Goal: Task Accomplishment & Management: Complete application form

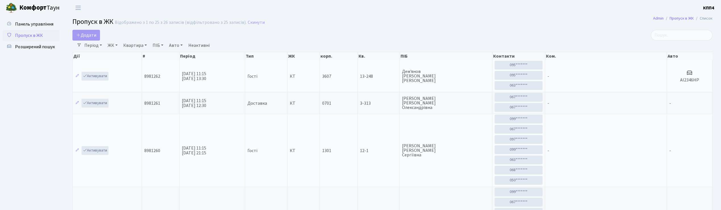
select select "25"
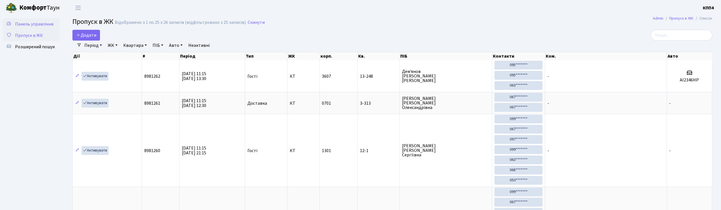
click at [37, 23] on span "Панель управління" at bounding box center [34, 24] width 38 height 6
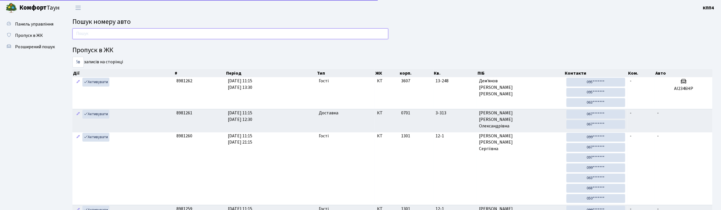
click at [98, 33] on input "text" at bounding box center [230, 33] width 316 height 11
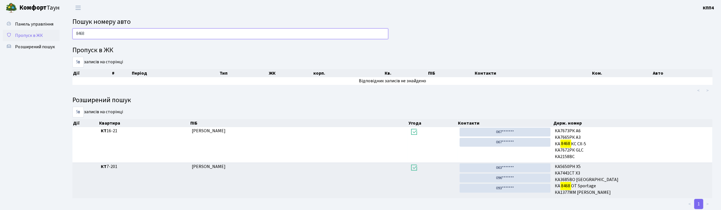
type input "8468"
click at [34, 32] on span "Пропуск в ЖК" at bounding box center [29, 35] width 28 height 6
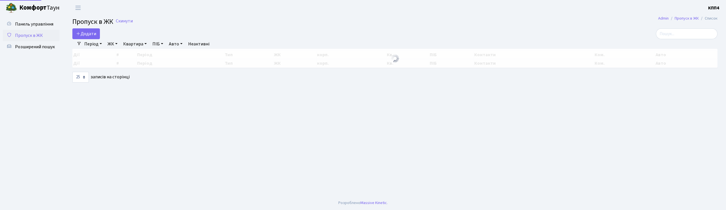
select select "25"
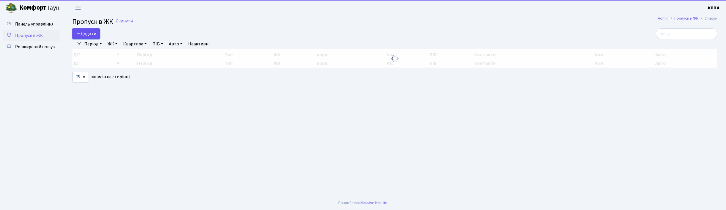
click at [87, 33] on span "Додати" at bounding box center [86, 34] width 20 height 6
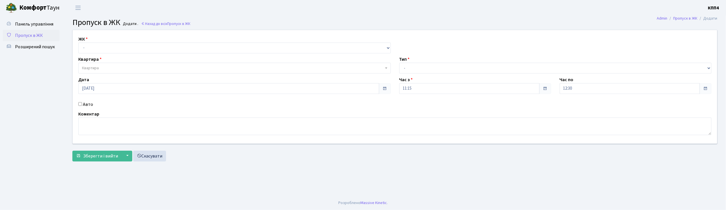
click at [80, 105] on input "Авто" at bounding box center [80, 104] width 4 height 4
checkbox input "true"
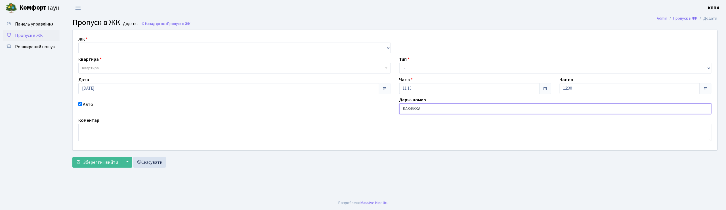
type input "КА8468КА"
click at [109, 48] on select "- КТ, вул. Регенераторна, 4 КТ2, просп. Соборності, 17 КТ3, вул. Березнева, 16 …" at bounding box center [234, 48] width 313 height 11
select select "271"
click at [78, 43] on select "- КТ, вул. Регенераторна, 4 КТ2, просп. Соборності, 17 КТ3, вул. Березнева, 16 …" at bounding box center [234, 48] width 313 height 11
select select
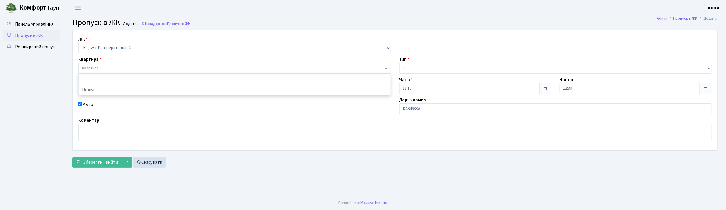
click at [97, 67] on span "Квартира" at bounding box center [90, 68] width 17 height 6
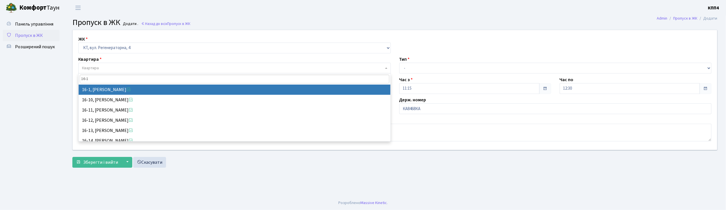
type input "16-1"
select select "8562"
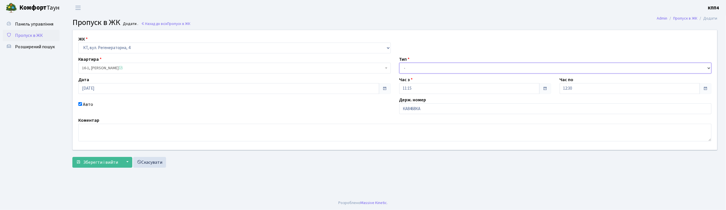
click at [416, 65] on select "- Доставка Таксі Гості Сервіс" at bounding box center [556, 68] width 313 height 11
select select "3"
click at [400, 63] on select "- Доставка Таксі Гості Сервіс" at bounding box center [556, 68] width 313 height 11
click at [88, 162] on span "Зберегти і вийти" at bounding box center [100, 162] width 35 height 6
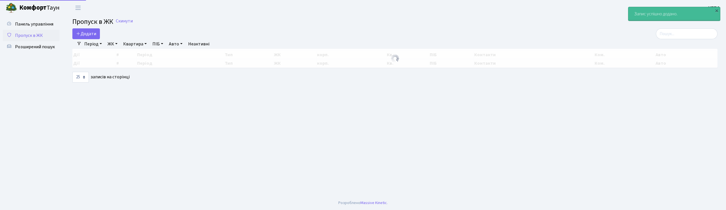
select select "25"
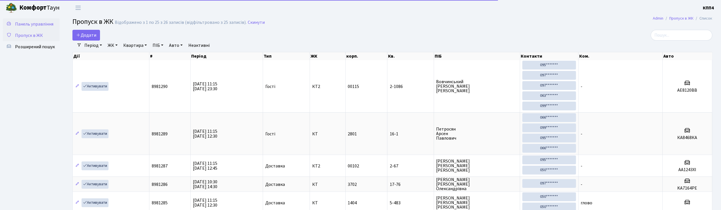
click at [35, 25] on span "Панель управління" at bounding box center [34, 24] width 38 height 6
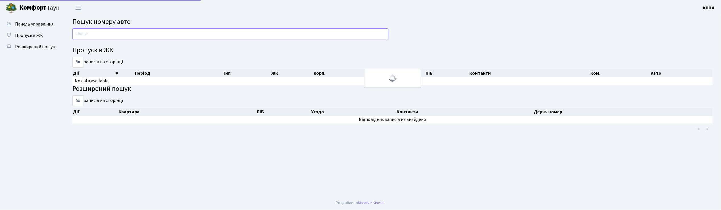
drag, startPoint x: 0, startPoint y: 0, endPoint x: 101, endPoint y: 33, distance: 105.8
click at [101, 33] on input "text" at bounding box center [230, 33] width 316 height 11
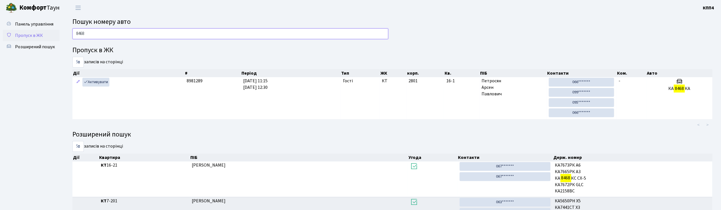
type input "8468"
click at [31, 33] on span "Пропуск в ЖК" at bounding box center [29, 35] width 28 height 6
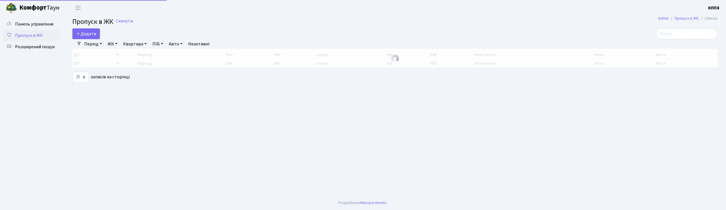
select select "25"
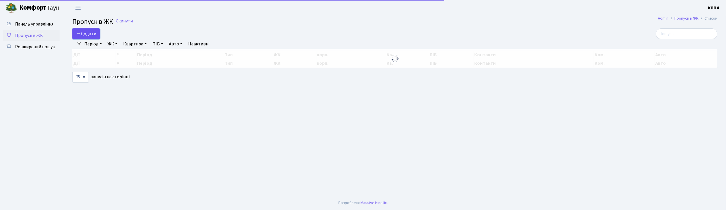
click at [85, 32] on span "Додати" at bounding box center [86, 34] width 20 height 6
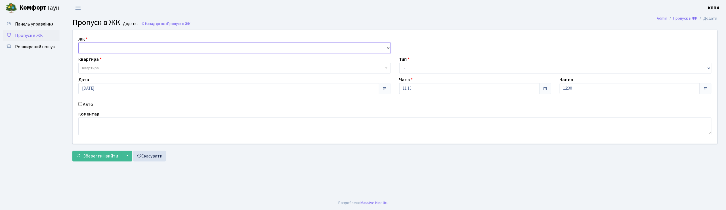
drag, startPoint x: 0, startPoint y: 0, endPoint x: 87, endPoint y: 44, distance: 97.0
click at [87, 44] on select "- КТ, вул. Регенераторна, 4 КТ2, просп. Соборності, 17 КТ3, вул. Березнева, 16 …" at bounding box center [234, 48] width 313 height 11
select select "271"
click at [78, 43] on select "- КТ, вул. Регенераторна, 4 КТ2, просп. Соборності, 17 КТ3, вул. Березнева, 16 …" at bounding box center [234, 48] width 313 height 11
select select
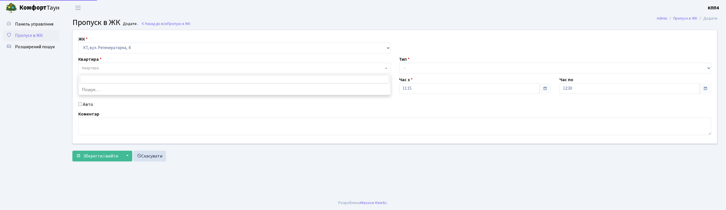
click at [90, 68] on span "Квартира" at bounding box center [90, 68] width 17 height 6
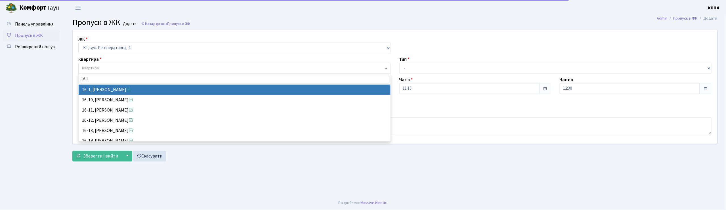
type input "16-1"
select select "8562"
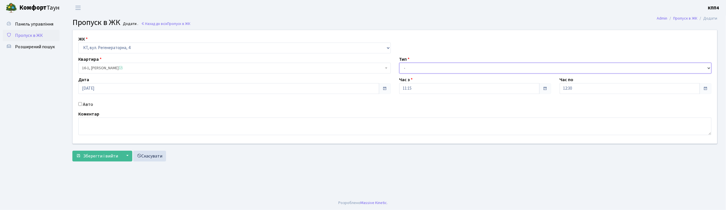
click at [412, 68] on select "- Доставка Таксі Гості Сервіс" at bounding box center [556, 68] width 313 height 11
select select "3"
click at [400, 63] on select "- Доставка Таксі Гості Сервіс" at bounding box center [556, 68] width 313 height 11
click at [79, 105] on input "Авто" at bounding box center [80, 104] width 4 height 4
checkbox input "true"
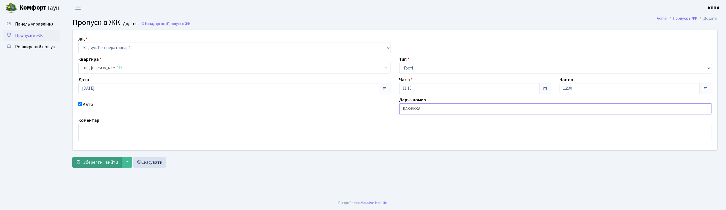
type input "КА8468КА"
click at [95, 166] on button "Зберегти і вийти" at bounding box center [96, 162] width 49 height 11
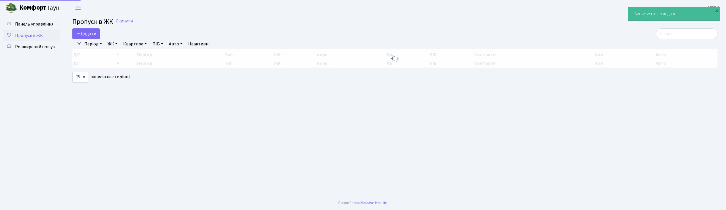
select select "25"
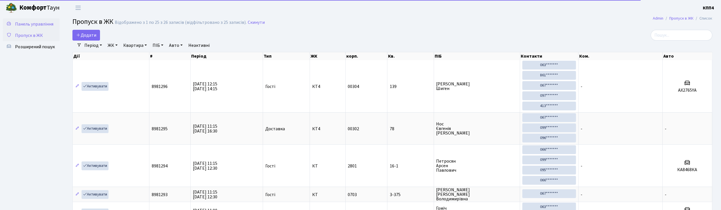
click at [44, 26] on span "Панель управління" at bounding box center [34, 24] width 38 height 6
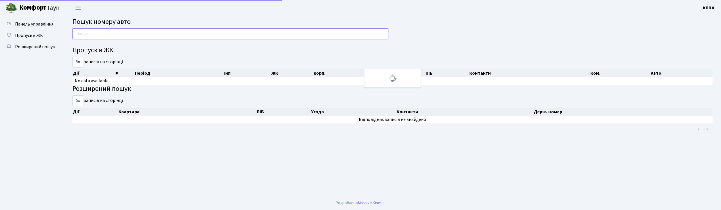
drag, startPoint x: 0, startPoint y: 0, endPoint x: 96, endPoint y: 36, distance: 102.3
click at [96, 36] on input "text" at bounding box center [230, 33] width 316 height 11
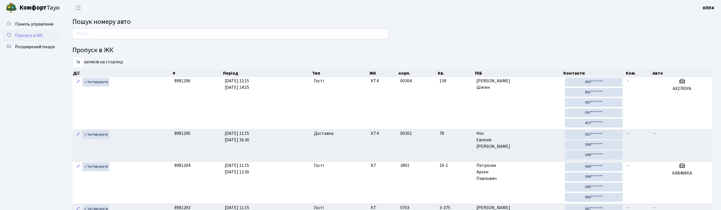
click at [35, 34] on span "Пропуск в ЖК" at bounding box center [29, 35] width 28 height 6
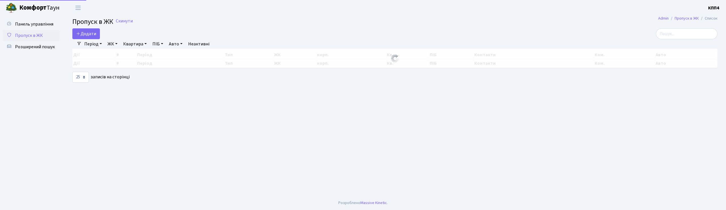
select select "25"
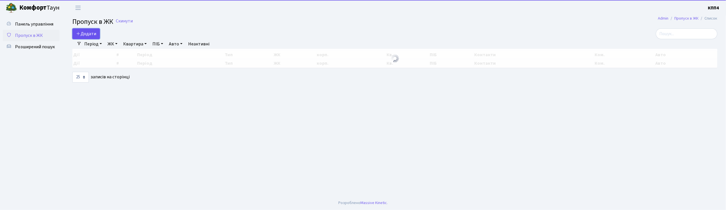
click at [89, 34] on span "Додати" at bounding box center [86, 34] width 20 height 6
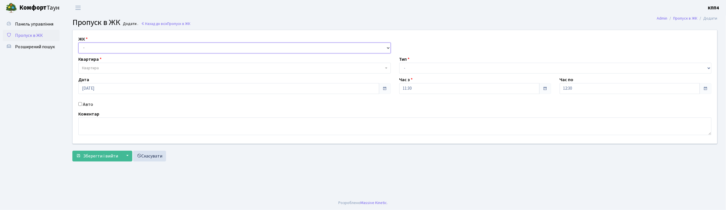
click at [92, 50] on select "- КТ, вул. Регенераторна, 4 КТ2, просп. Соборності, 17 КТ3, вул. Березнева, 16 …" at bounding box center [234, 48] width 313 height 11
select select "271"
click at [78, 43] on select "- КТ, вул. Регенераторна, 4 КТ2, просп. Соборності, 17 КТ3, вул. Березнева, 16 …" at bounding box center [234, 48] width 313 height 11
select select
click at [95, 66] on span "Квартира" at bounding box center [90, 68] width 17 height 6
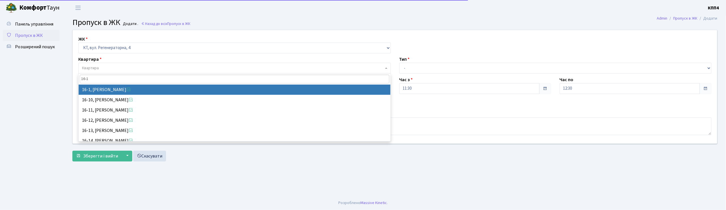
type input "16-1"
select select "8562"
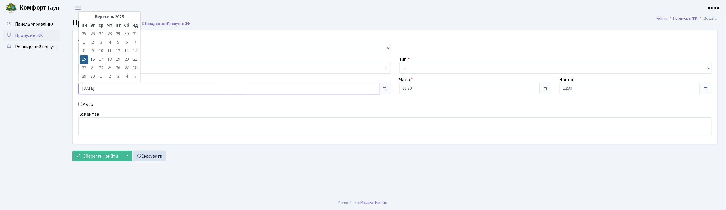
click at [105, 88] on input "15.09.2025" at bounding box center [228, 88] width 301 height 11
click at [95, 61] on td "16" at bounding box center [92, 59] width 9 height 9
type input "16.09.2025"
click at [79, 103] on input "Авто" at bounding box center [80, 104] width 4 height 4
checkbox input "true"
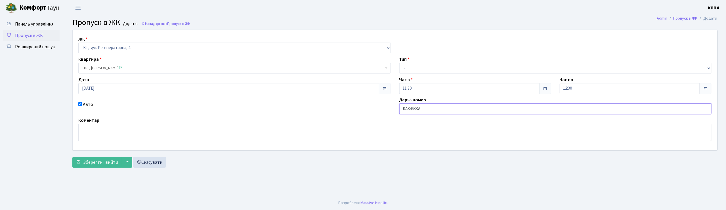
type input "КА8468КА"
drag, startPoint x: 418, startPoint y: 66, endPoint x: 417, endPoint y: 70, distance: 4.6
click at [418, 67] on select "- Доставка Таксі Гості Сервіс" at bounding box center [556, 68] width 313 height 11
select select "3"
click at [400, 63] on select "- Доставка Таксі Гості Сервіс" at bounding box center [556, 68] width 313 height 11
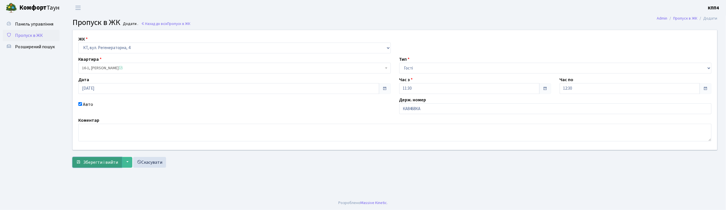
click at [95, 165] on span "Зберегти і вийти" at bounding box center [100, 162] width 35 height 6
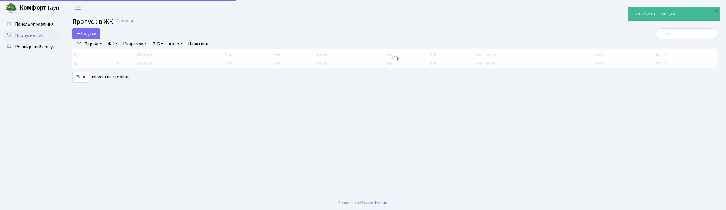
select select "25"
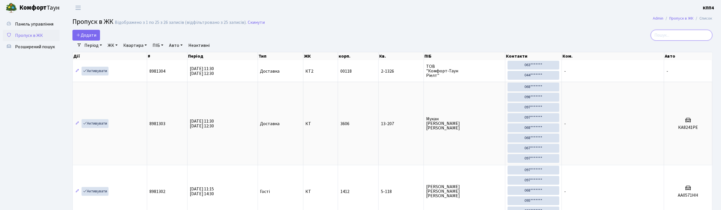
click at [692, 35] on input "search" at bounding box center [682, 35] width 62 height 11
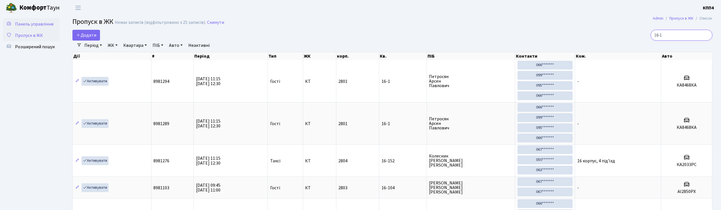
type input "16-1"
click at [33, 25] on span "Панель управління" at bounding box center [34, 24] width 38 height 6
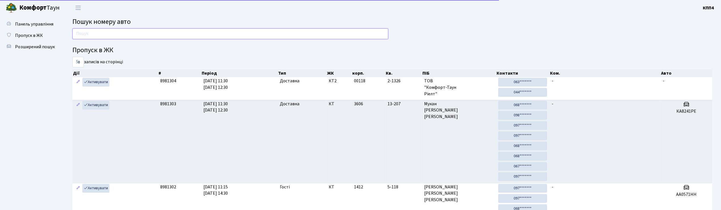
click at [102, 35] on input "text" at bounding box center [230, 33] width 316 height 11
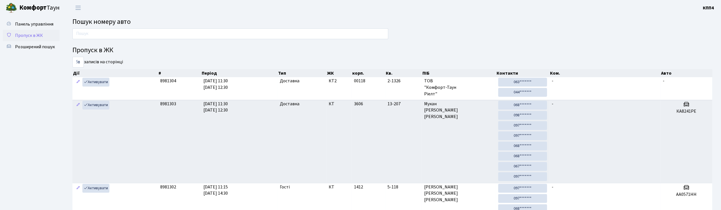
click at [31, 36] on span "Пропуск в ЖК" at bounding box center [29, 35] width 28 height 6
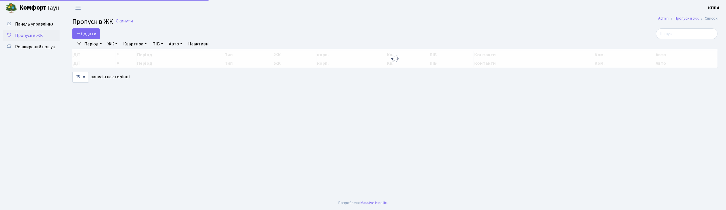
select select "25"
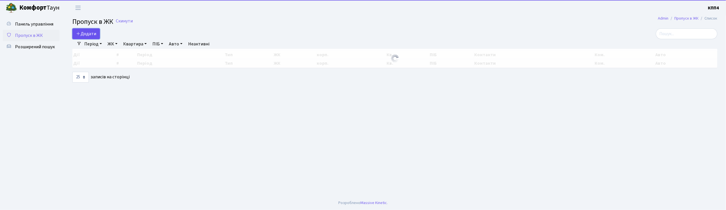
click at [84, 36] on span "Додати" at bounding box center [86, 34] width 20 height 6
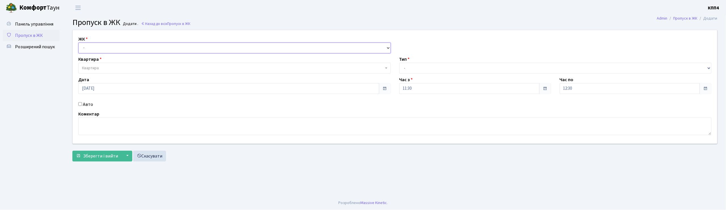
click at [89, 47] on select "- КТ, вул. Регенераторна, 4 КТ2, просп. Соборності, 17 КТ3, вул. Березнева, 16 …" at bounding box center [234, 48] width 313 height 11
select select "271"
click at [78, 43] on select "- КТ, вул. Регенераторна, 4 КТ2, просп. Соборності, 17 КТ3, вул. Березнева, 16 …" at bounding box center [234, 48] width 313 height 11
select select
click at [96, 69] on span "Квартира" at bounding box center [90, 68] width 17 height 6
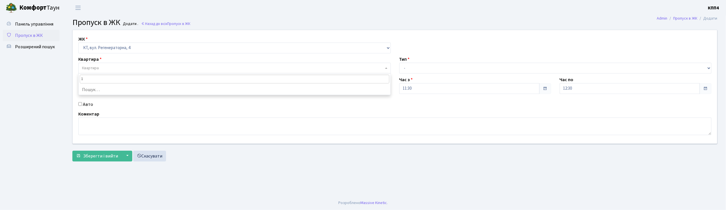
type input "16"
click at [37, 24] on span "Панель управління" at bounding box center [34, 24] width 38 height 6
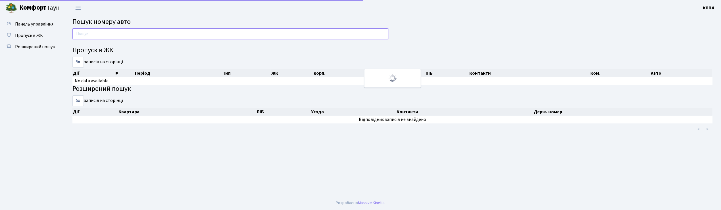
drag, startPoint x: 0, startPoint y: 0, endPoint x: 115, endPoint y: 35, distance: 120.3
click at [115, 35] on input "text" at bounding box center [230, 33] width 316 height 11
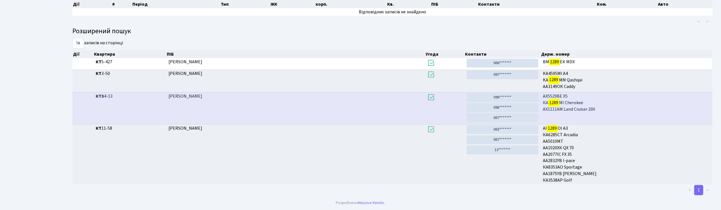
scroll to position [31, 0]
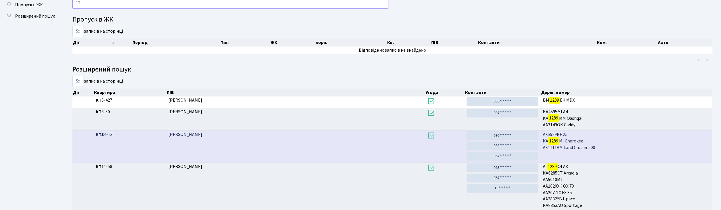
type input "1"
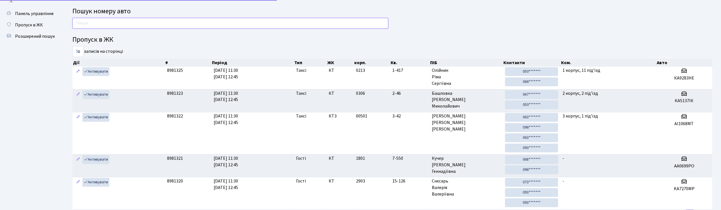
scroll to position [0, 0]
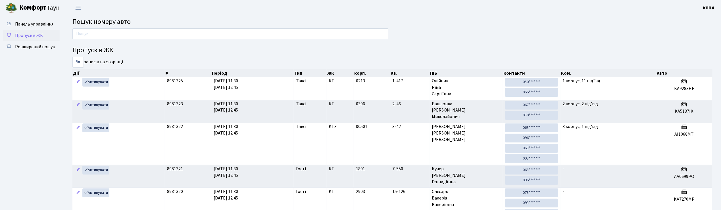
click at [20, 36] on span "Пропуск в ЖК" at bounding box center [29, 35] width 28 height 6
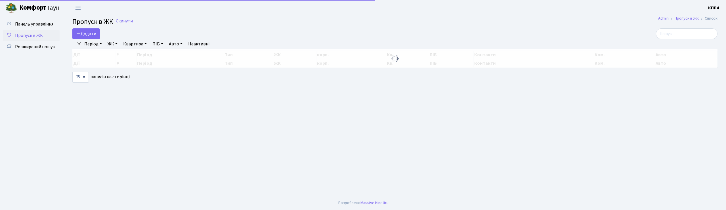
select select "25"
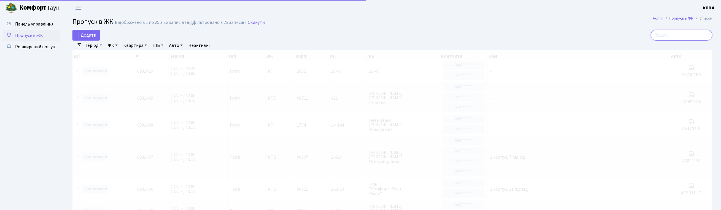
click at [688, 37] on input "search" at bounding box center [682, 35] width 62 height 11
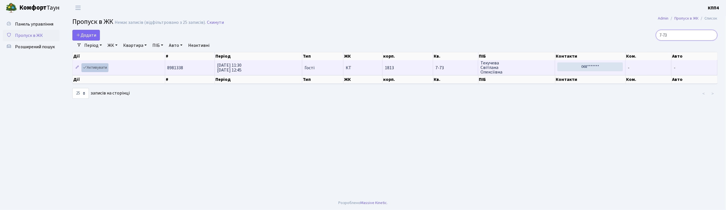
type input "7-73"
click at [97, 69] on link "Активувати" at bounding box center [95, 67] width 27 height 9
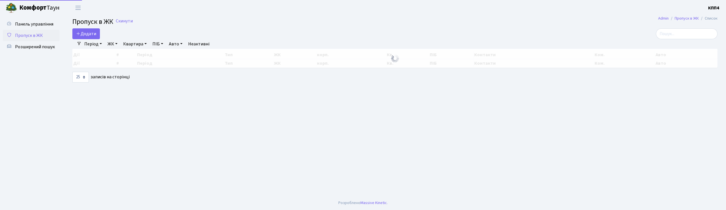
select select "25"
click at [34, 23] on span "Панель управління" at bounding box center [34, 24] width 38 height 6
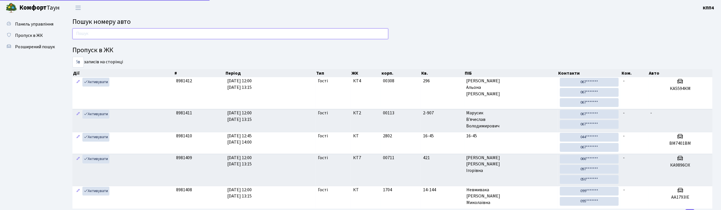
drag, startPoint x: 0, startPoint y: 0, endPoint x: 110, endPoint y: 38, distance: 116.0
click at [110, 38] on input "text" at bounding box center [230, 33] width 316 height 11
click at [30, 38] on span "Пропуск в ЖК" at bounding box center [29, 35] width 28 height 6
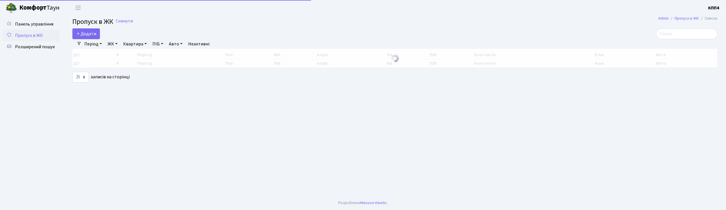
select select "25"
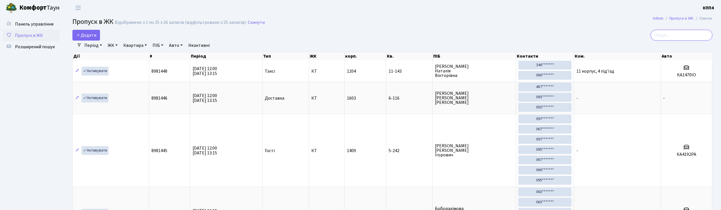
click at [680, 38] on input "search" at bounding box center [682, 35] width 62 height 11
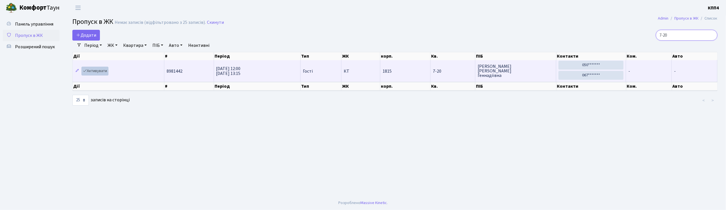
type input "7-20"
click at [98, 70] on link "Активувати" at bounding box center [95, 71] width 27 height 9
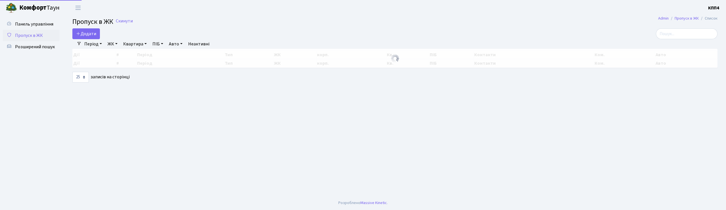
select select "25"
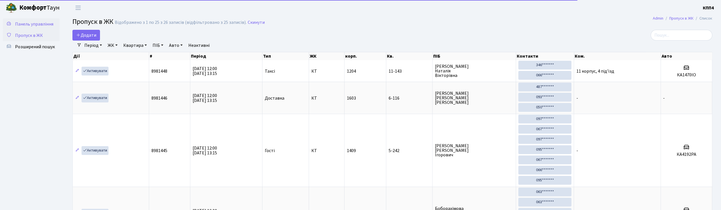
click at [37, 22] on span "Панель управління" at bounding box center [34, 24] width 38 height 6
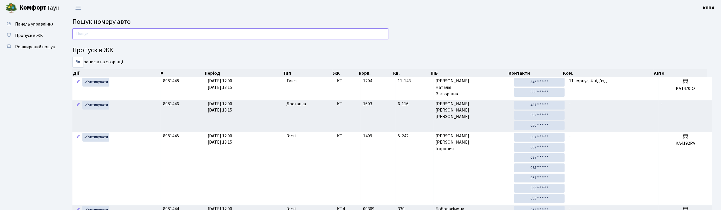
click at [104, 34] on input "text" at bounding box center [230, 33] width 316 height 11
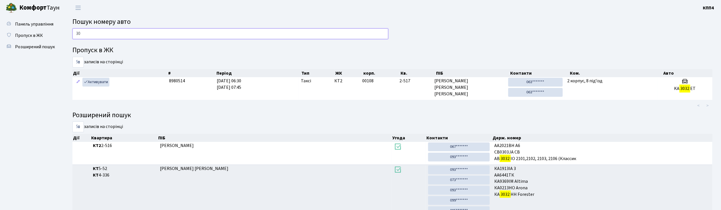
type input "3"
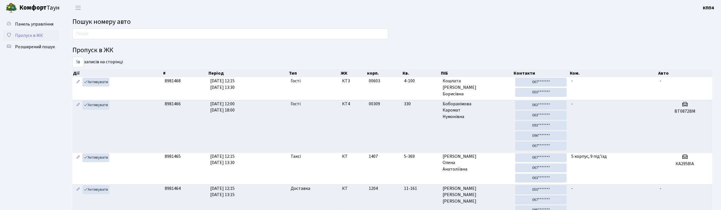
click at [20, 37] on span "Пропуск в ЖК" at bounding box center [29, 35] width 28 height 6
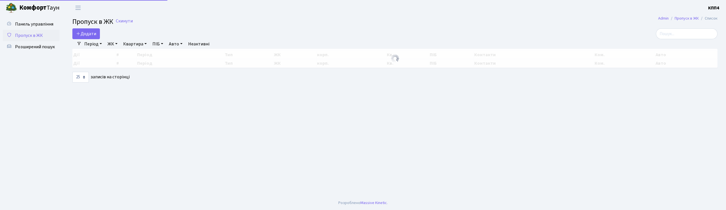
select select "25"
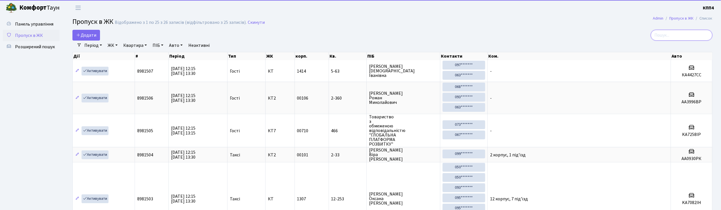
click at [678, 35] on input "search" at bounding box center [682, 35] width 62 height 11
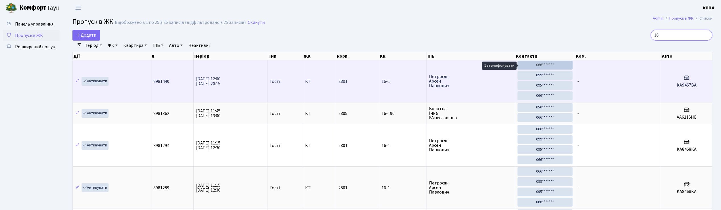
type input "1"
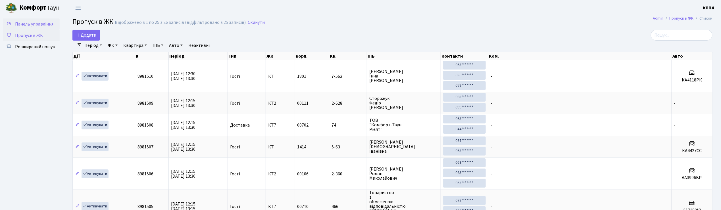
click at [37, 26] on span "Панель управління" at bounding box center [34, 24] width 38 height 6
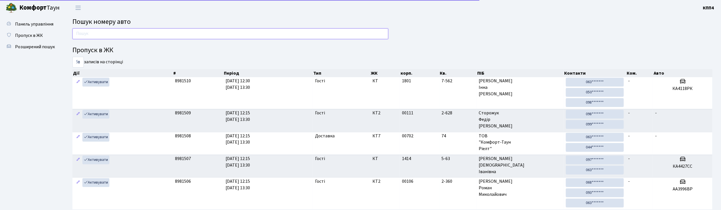
drag, startPoint x: 0, startPoint y: 0, endPoint x: 108, endPoint y: 34, distance: 113.8
click at [108, 34] on input "text" at bounding box center [230, 33] width 316 height 11
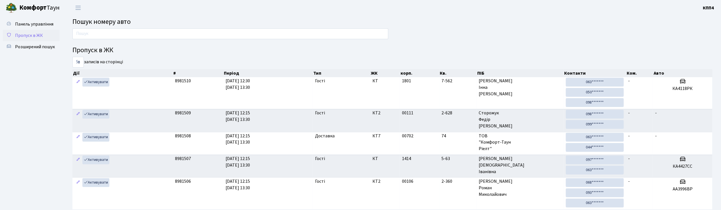
click at [40, 32] on span "Пропуск в ЖК" at bounding box center [29, 35] width 28 height 6
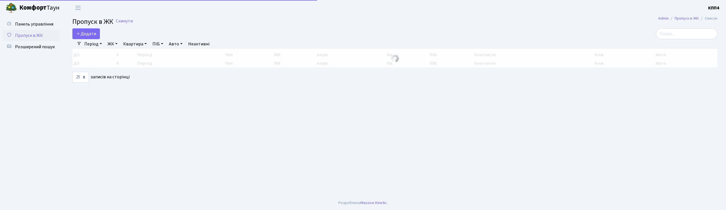
select select "25"
click at [697, 34] on input "search" at bounding box center [687, 33] width 62 height 11
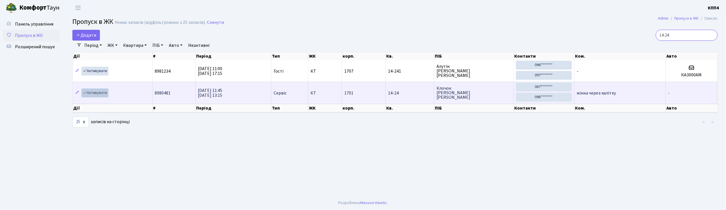
type input "14-24"
click at [93, 96] on link "Активувати" at bounding box center [95, 93] width 27 height 9
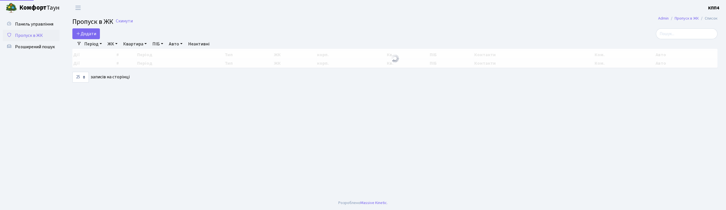
select select "25"
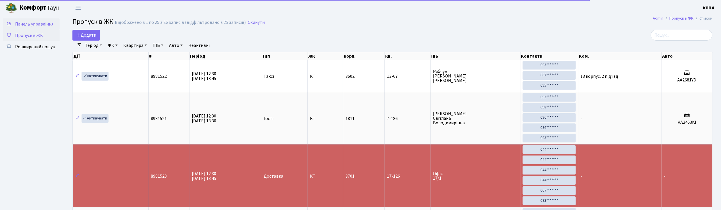
click at [27, 23] on span "Панель управління" at bounding box center [34, 24] width 38 height 6
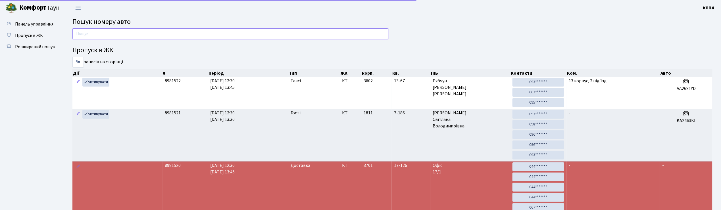
click at [95, 34] on input "text" at bounding box center [230, 33] width 316 height 11
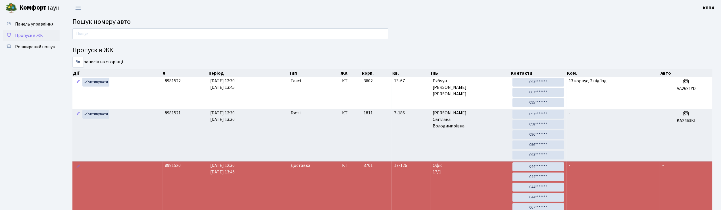
click at [38, 34] on span "Пропуск в ЖК" at bounding box center [29, 35] width 28 height 6
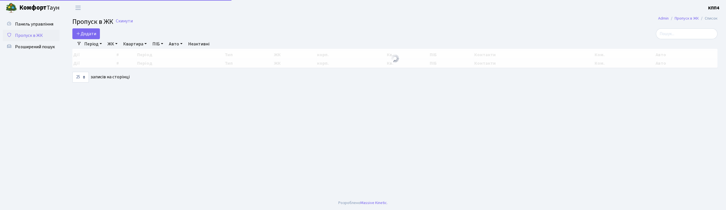
select select "25"
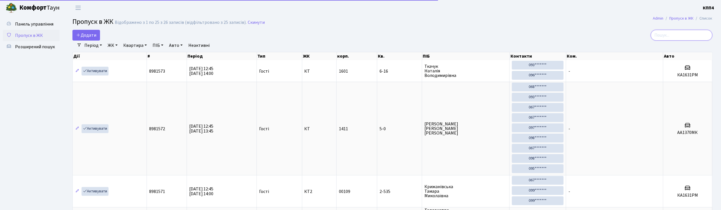
click at [686, 35] on input "search" at bounding box center [682, 35] width 62 height 11
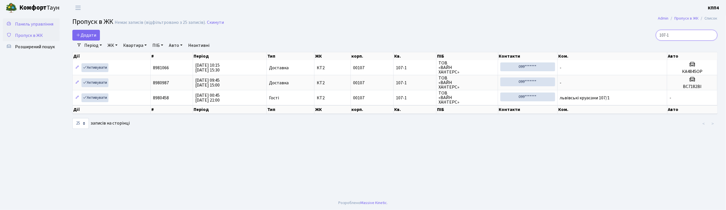
type input "107-1"
click at [33, 26] on span "Панель управління" at bounding box center [34, 24] width 38 height 6
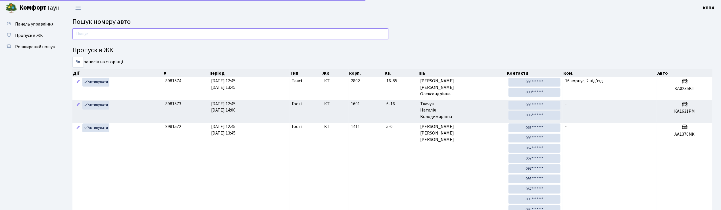
click at [88, 32] on input "text" at bounding box center [230, 33] width 316 height 11
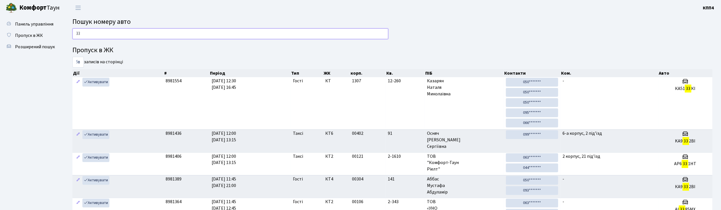
type input "3"
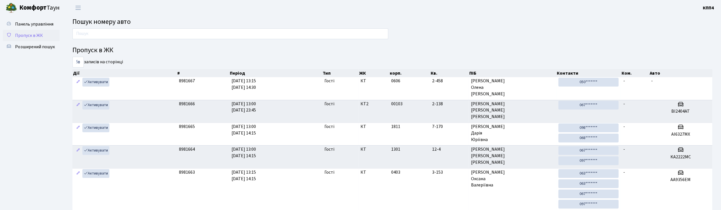
click at [27, 35] on span "Пропуск в ЖК" at bounding box center [29, 35] width 28 height 6
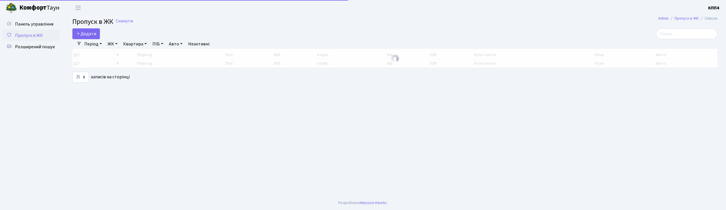
select select "25"
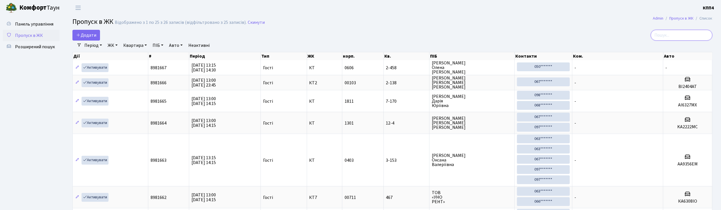
click at [672, 39] on input "search" at bounding box center [682, 35] width 62 height 11
